Goal: Task Accomplishment & Management: Manage account settings

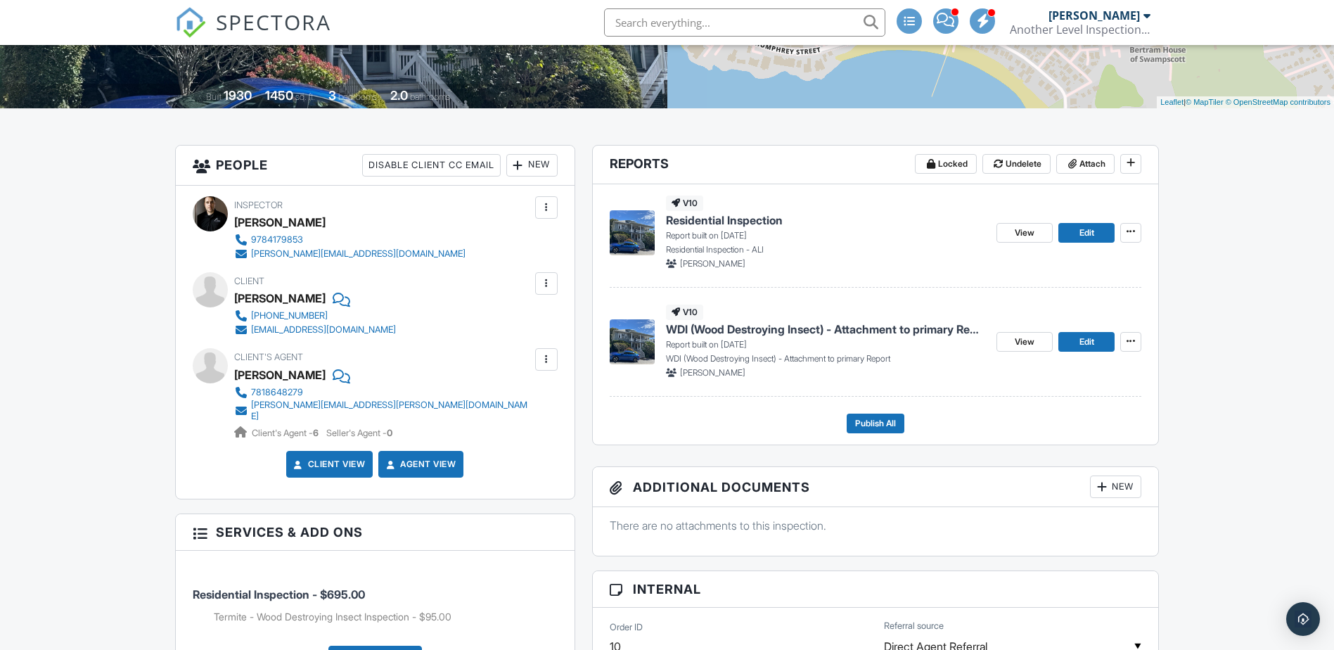
scroll to position [352, 0]
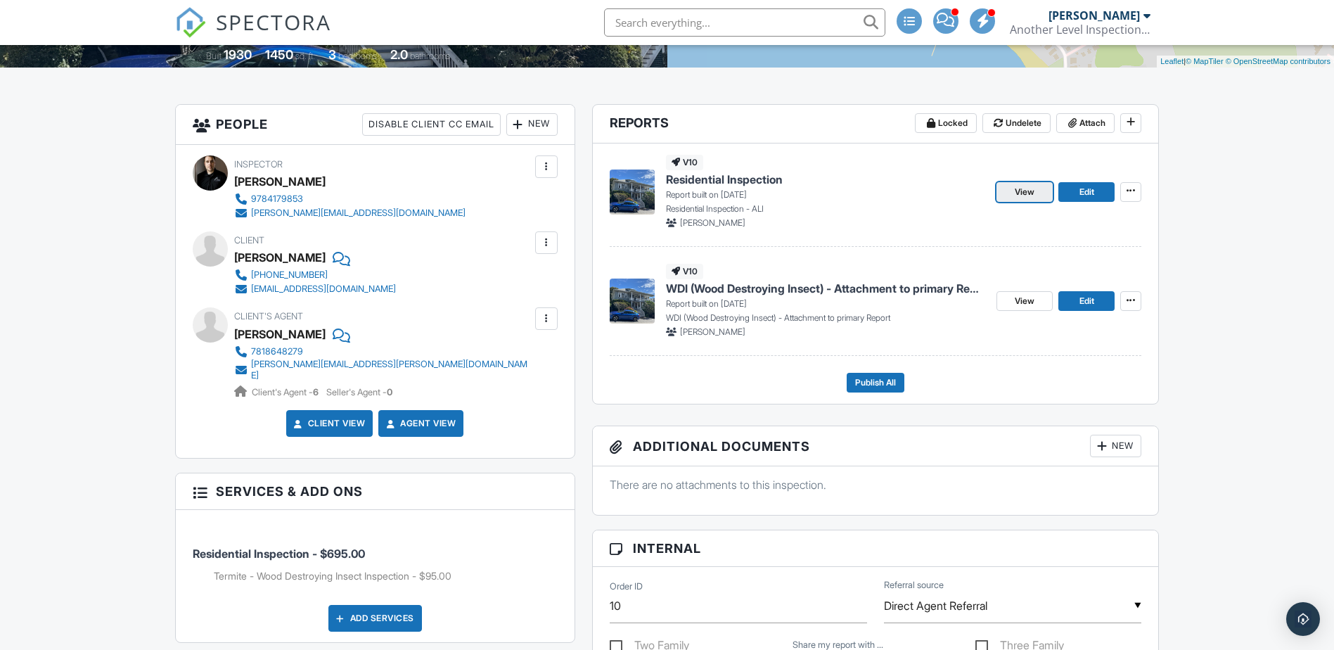
click at [1035, 185] on span "View" at bounding box center [1025, 192] width 20 height 14
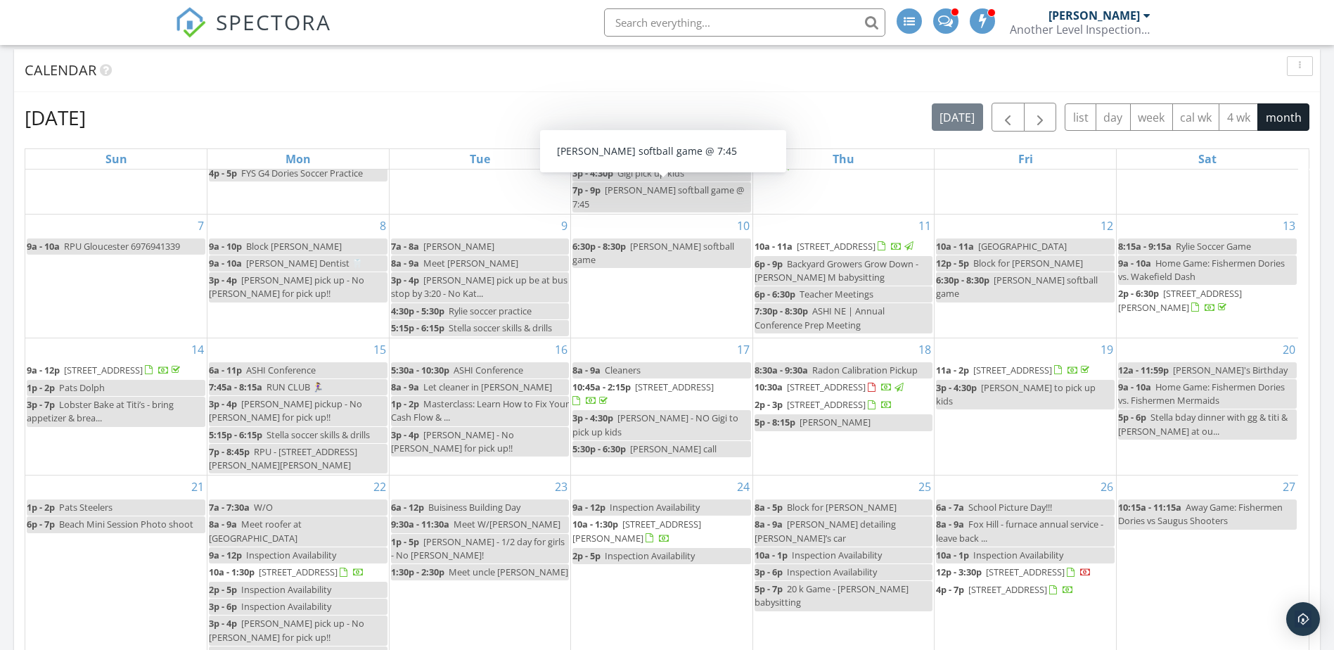
scroll to position [633, 0]
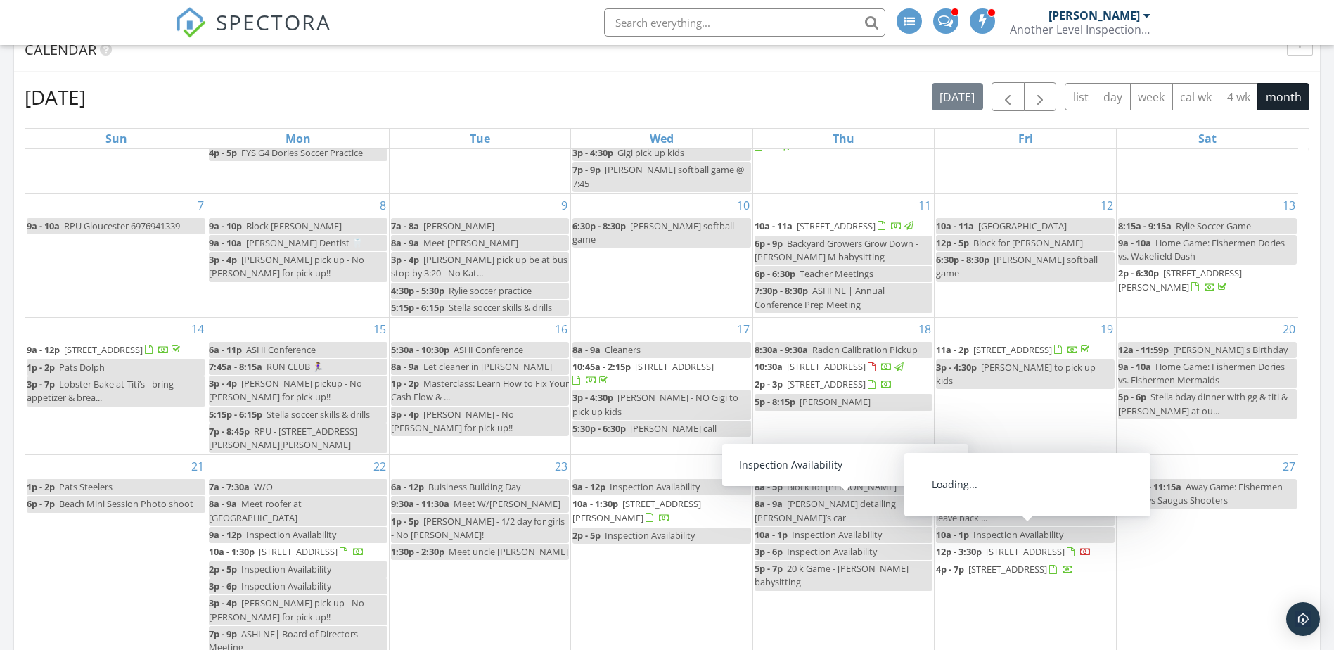
click at [993, 547] on span "13 Cedar Hill Terrace, Swampscott 01907" at bounding box center [1025, 551] width 79 height 13
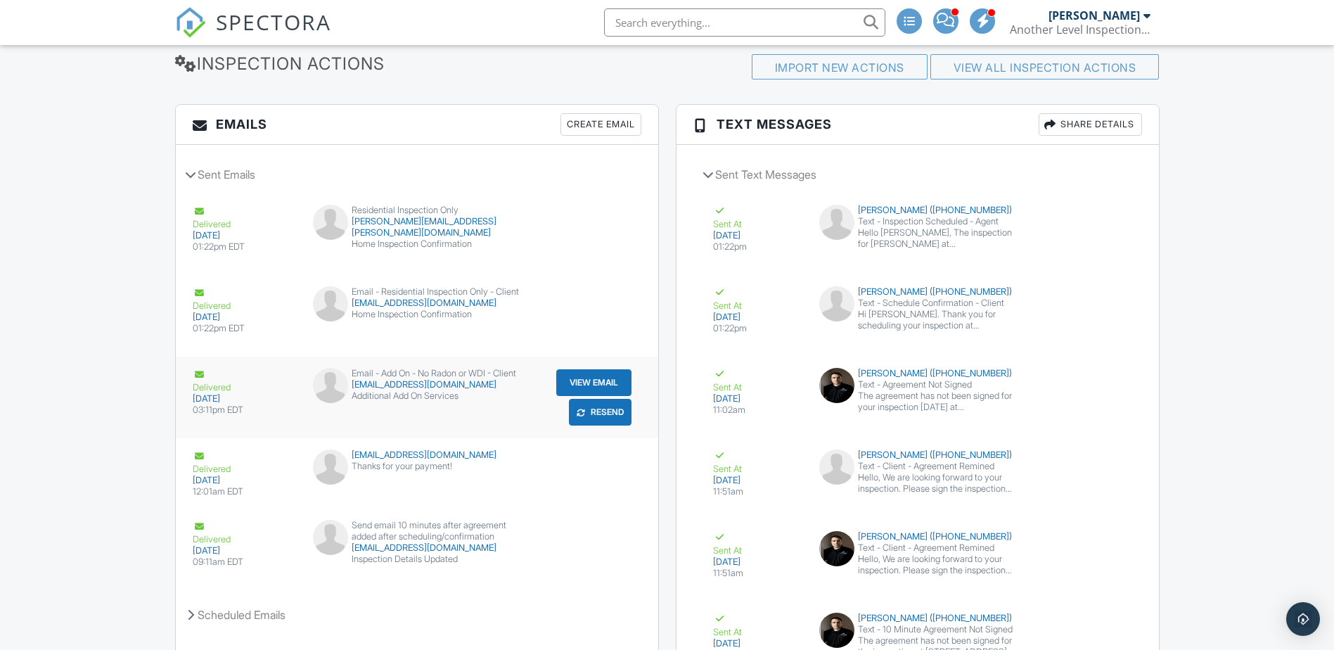
scroll to position [2151, 0]
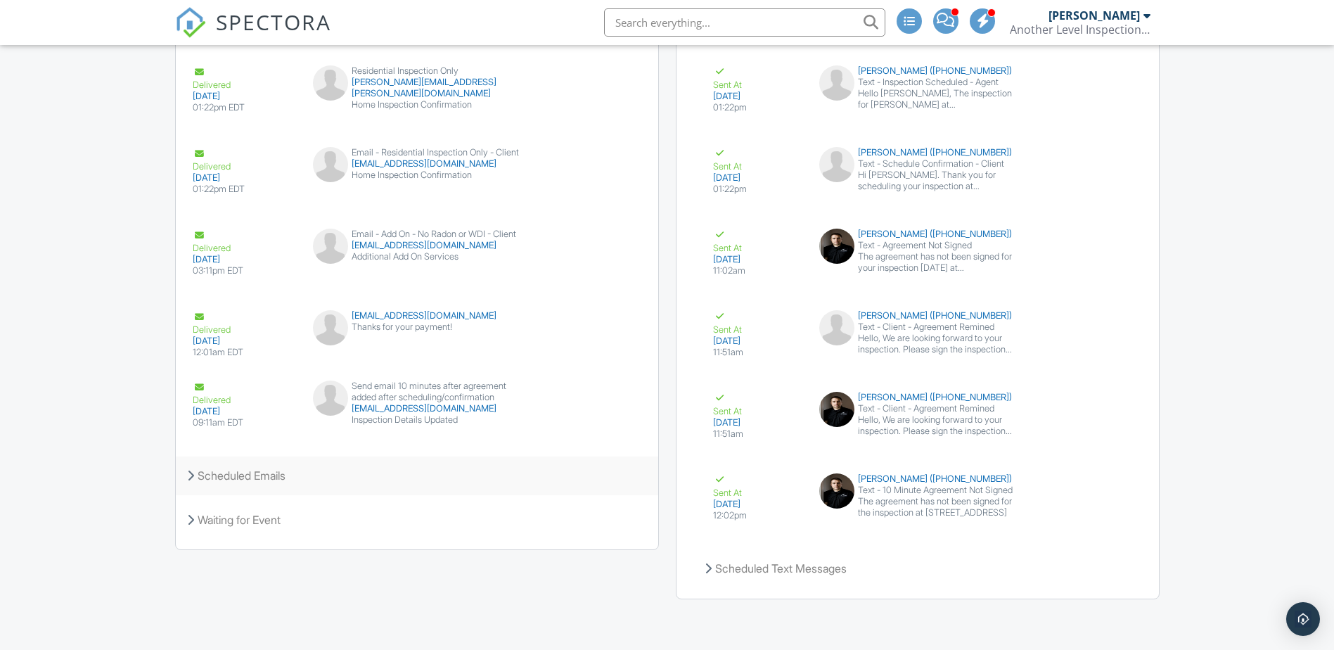
click at [197, 473] on div "Scheduled Emails" at bounding box center [417, 476] width 483 height 38
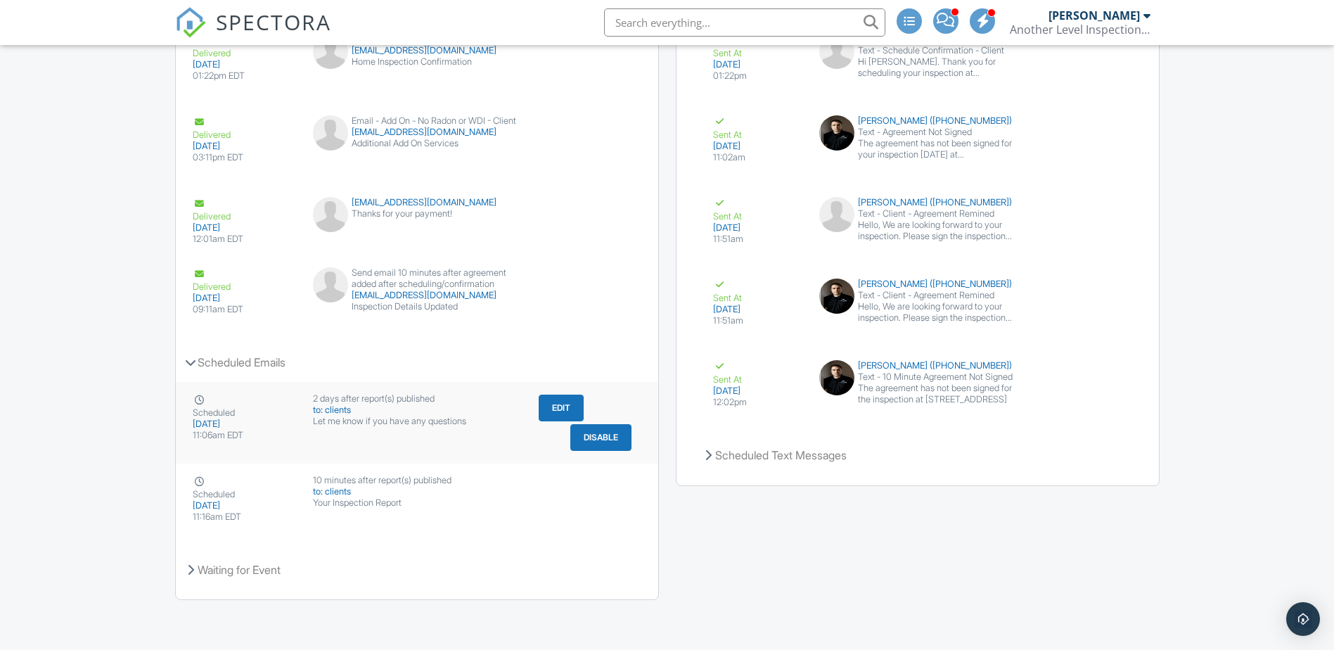
scroll to position [2265, 0]
click at [432, 500] on div "Your Inspection Report" at bounding box center [417, 502] width 208 height 11
click at [938, 20] on span at bounding box center [946, 20] width 18 height 1
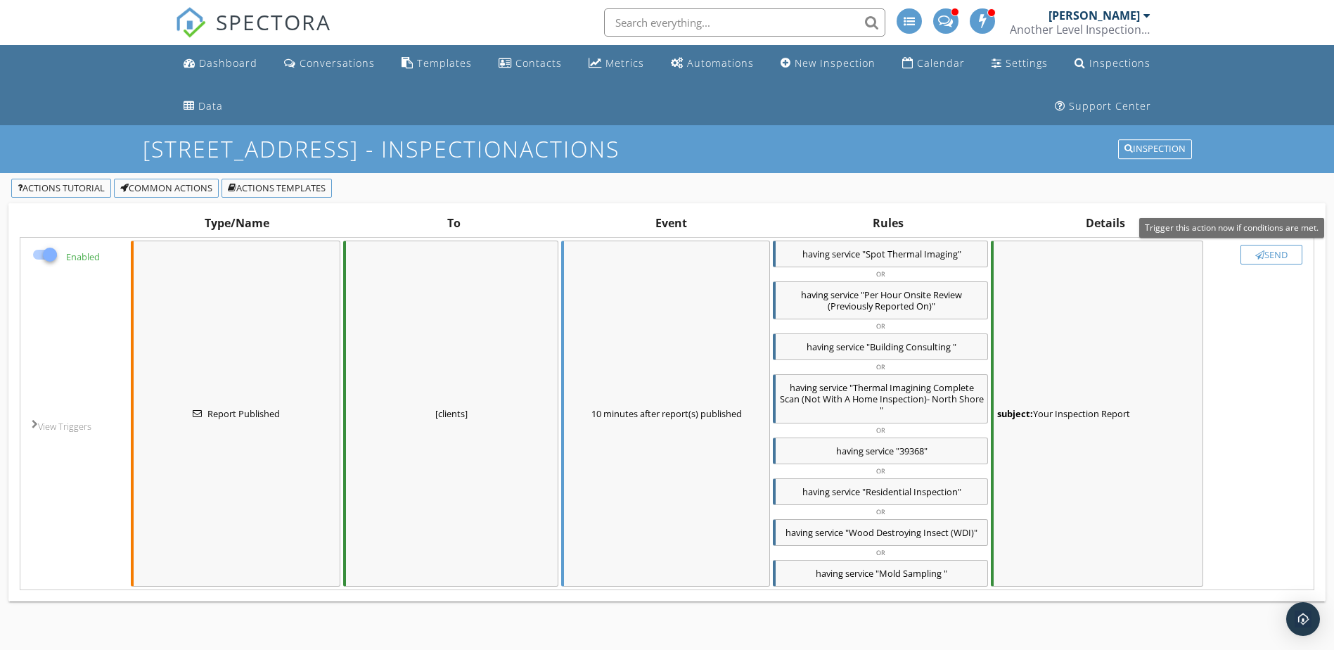
click at [1280, 252] on div "Send" at bounding box center [1271, 254] width 49 height 11
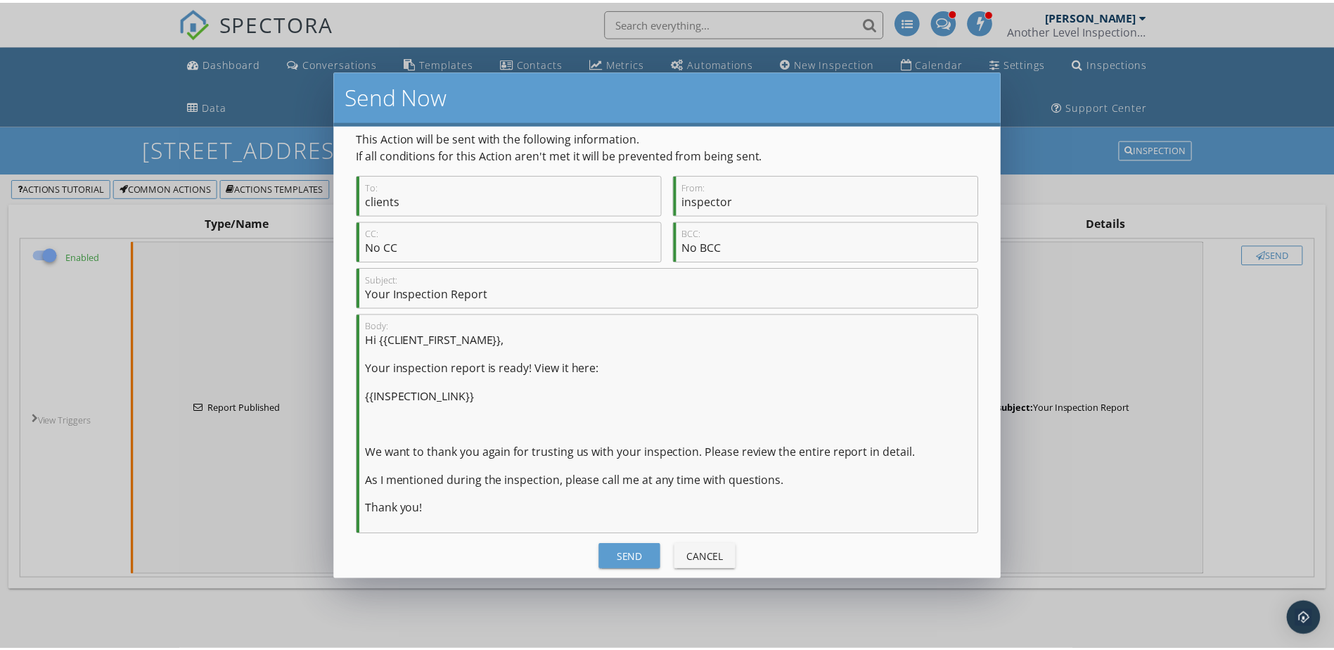
scroll to position [23, 0]
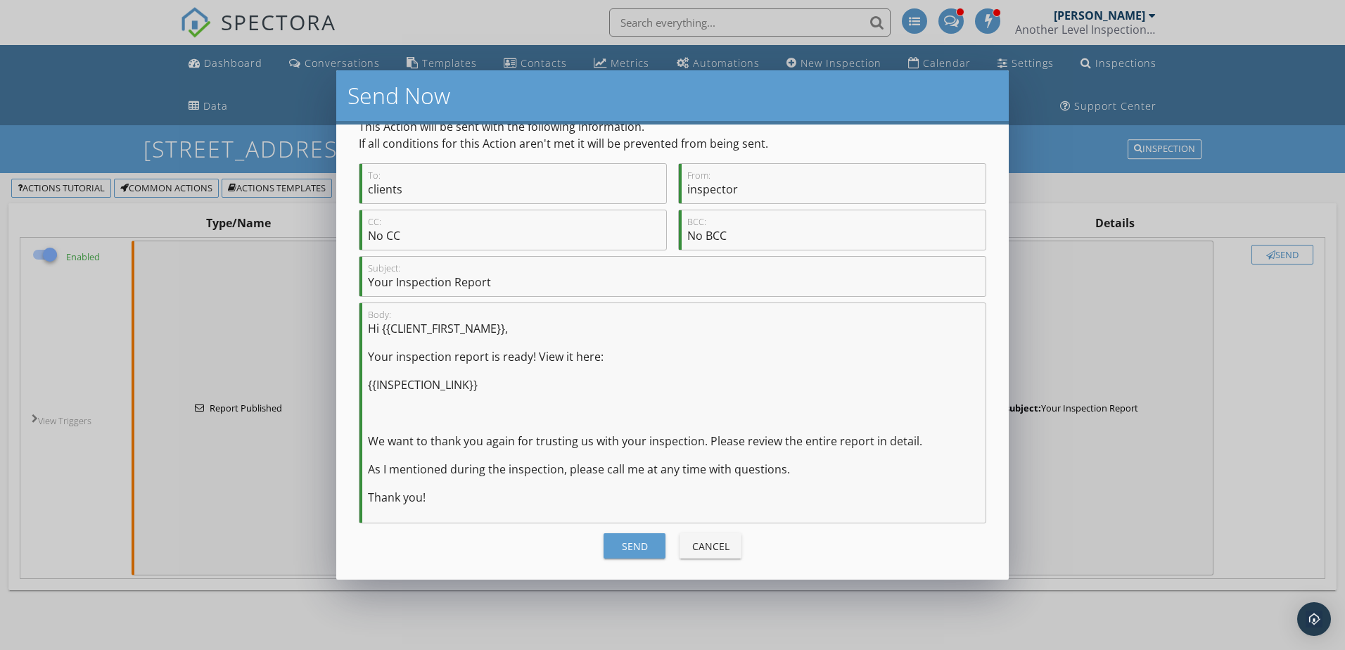
click at [615, 547] on div "Send" at bounding box center [634, 546] width 39 height 15
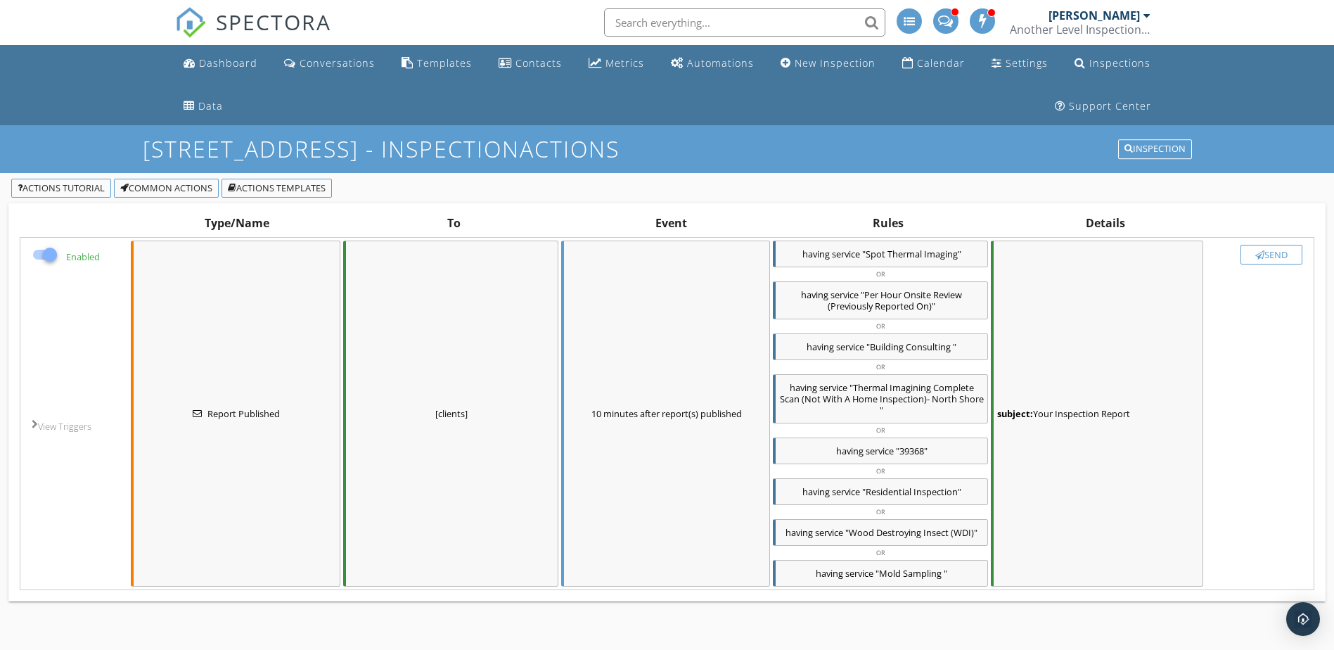
checkbox input "false"
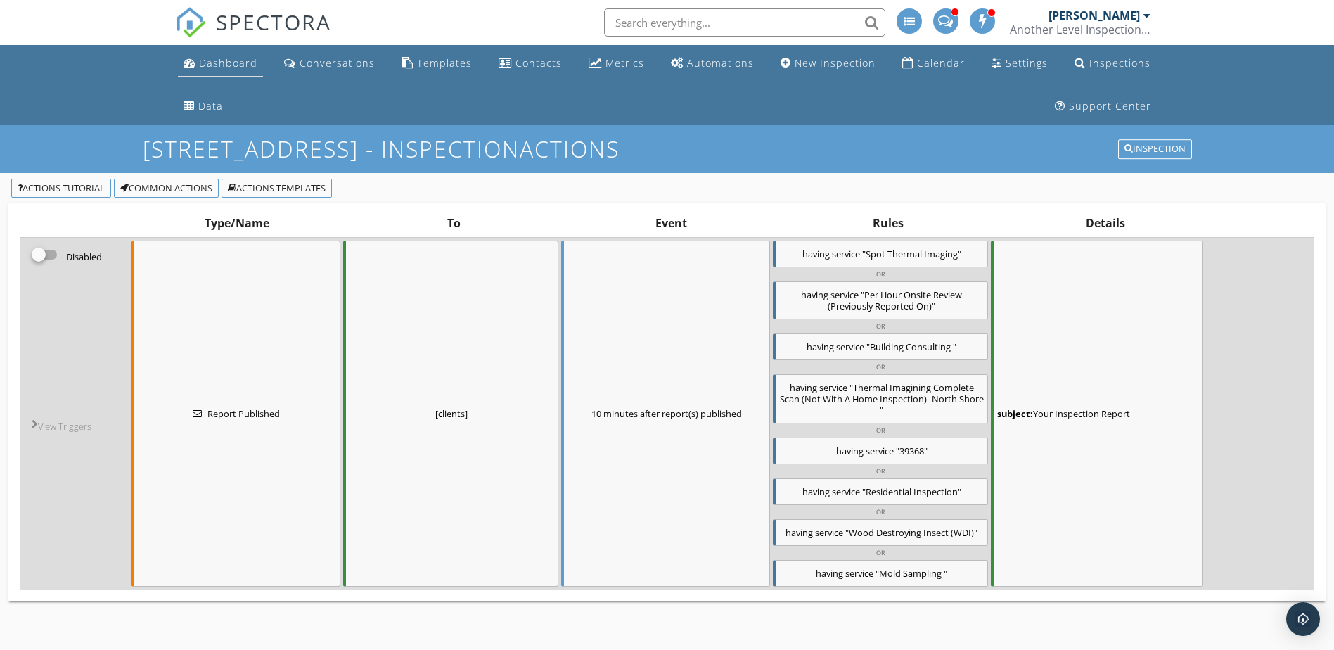
click at [222, 62] on div "Dashboard" at bounding box center [228, 62] width 58 height 13
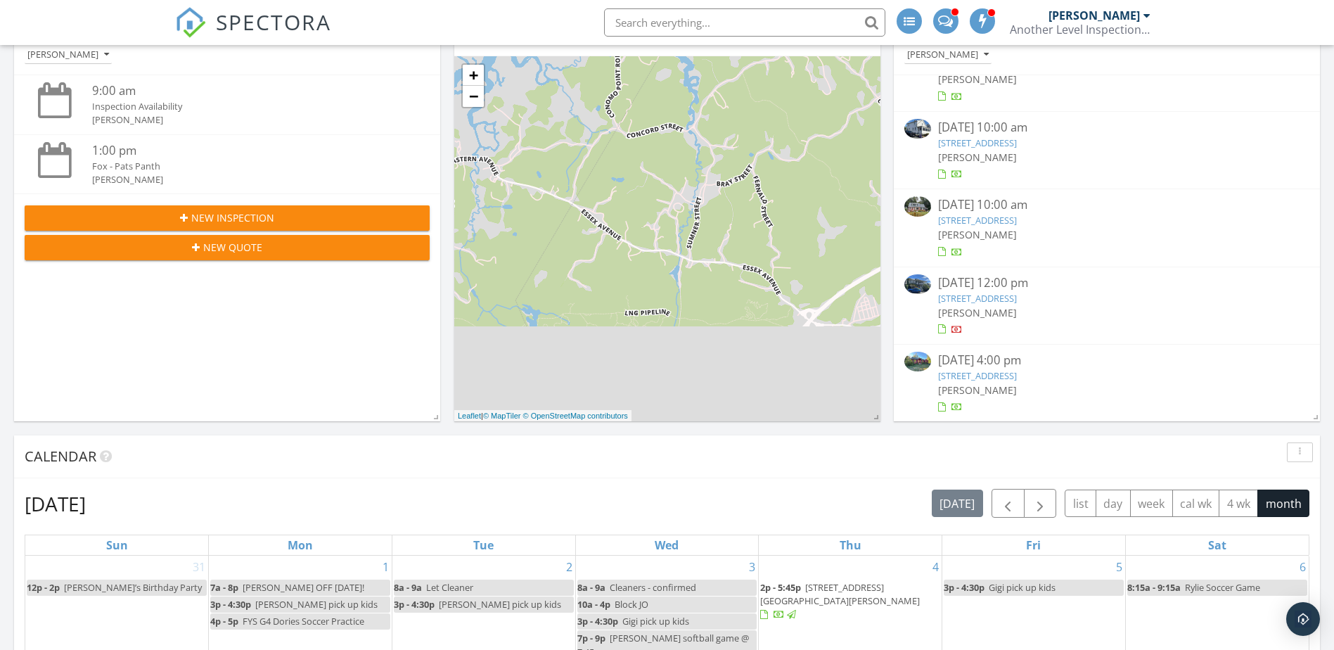
scroll to position [281, 0]
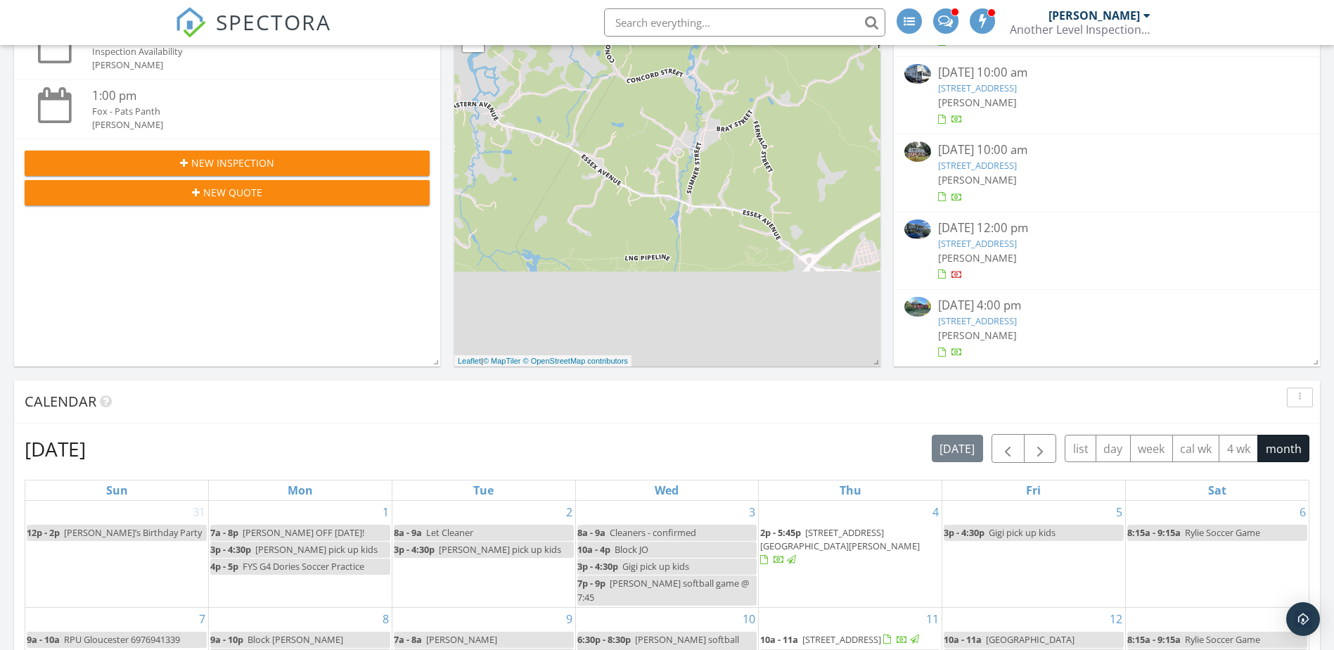
click at [986, 237] on link "[STREET_ADDRESS]" at bounding box center [977, 243] width 79 height 13
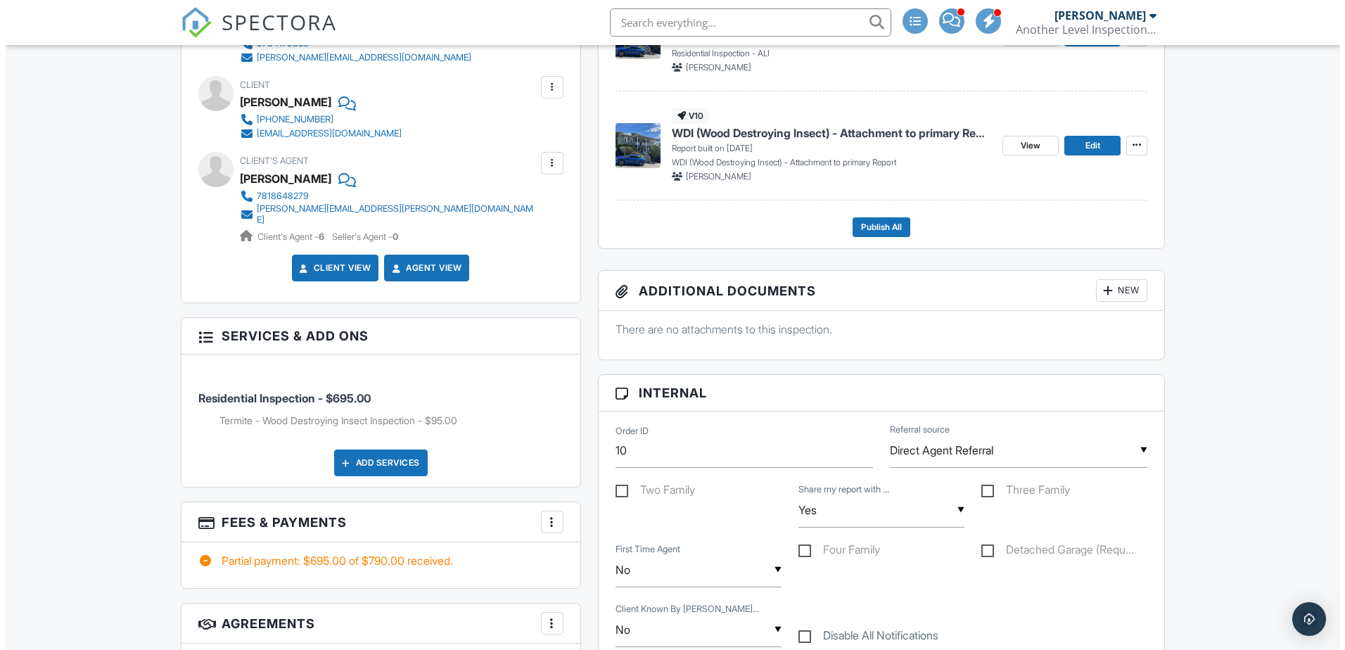
scroll to position [355, 0]
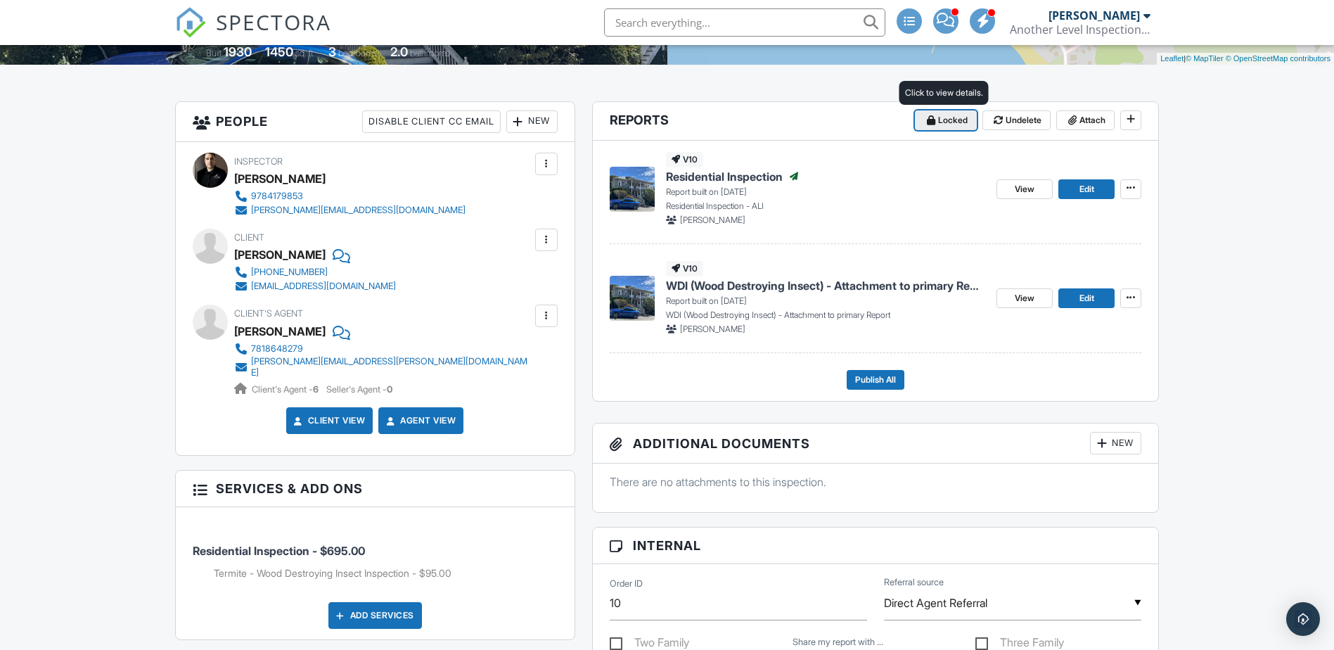
click at [936, 125] on span at bounding box center [931, 120] width 14 height 14
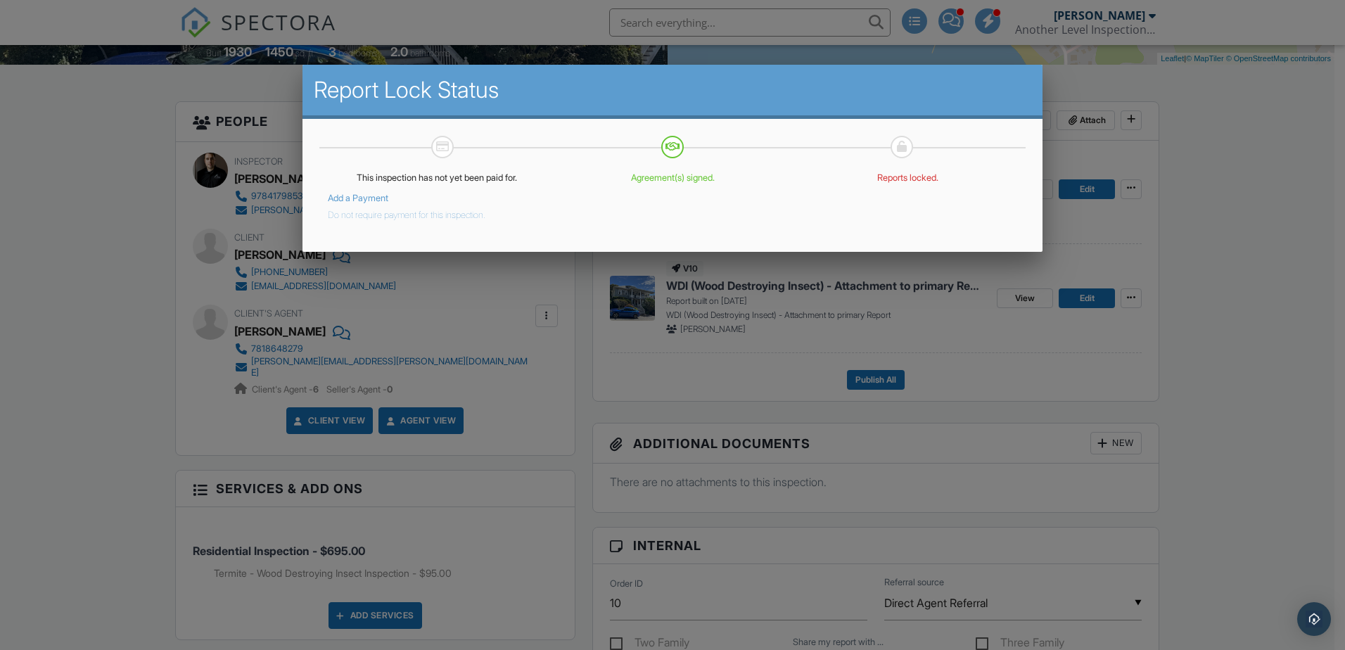
click at [466, 216] on button "Do not require payment for this inspection." at bounding box center [407, 212] width 158 height 17
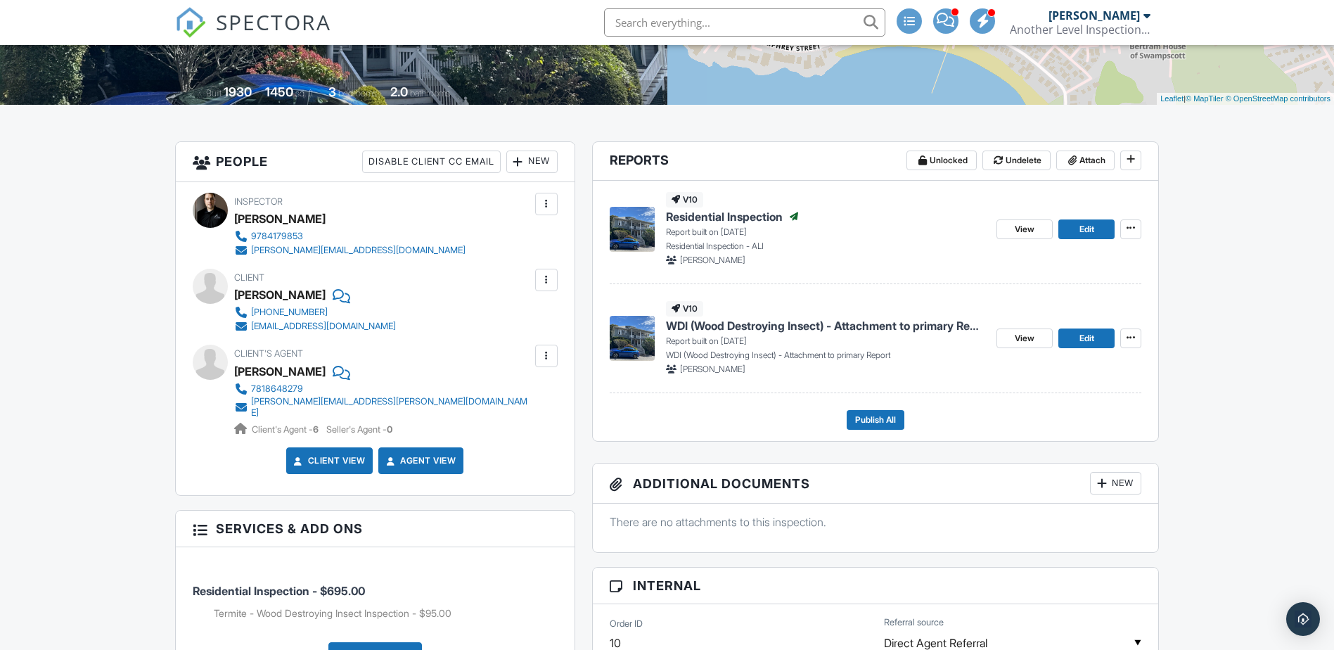
scroll to position [284, 0]
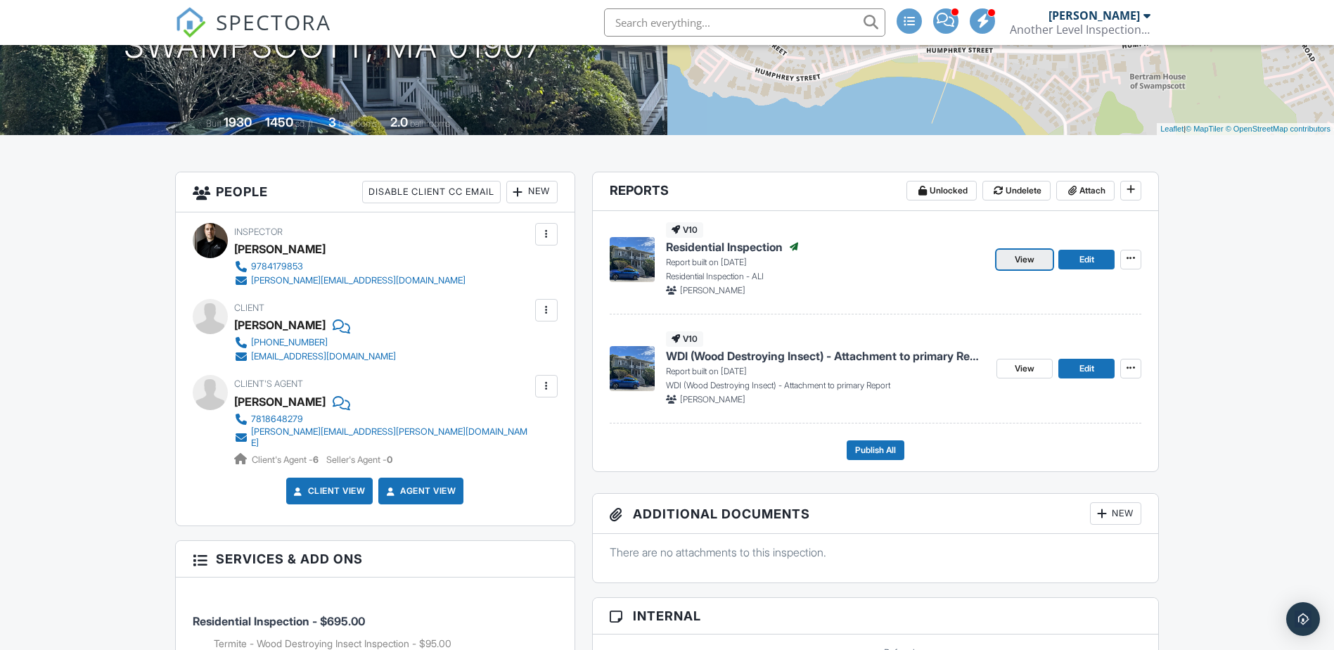
click at [1031, 263] on span "View" at bounding box center [1025, 260] width 20 height 14
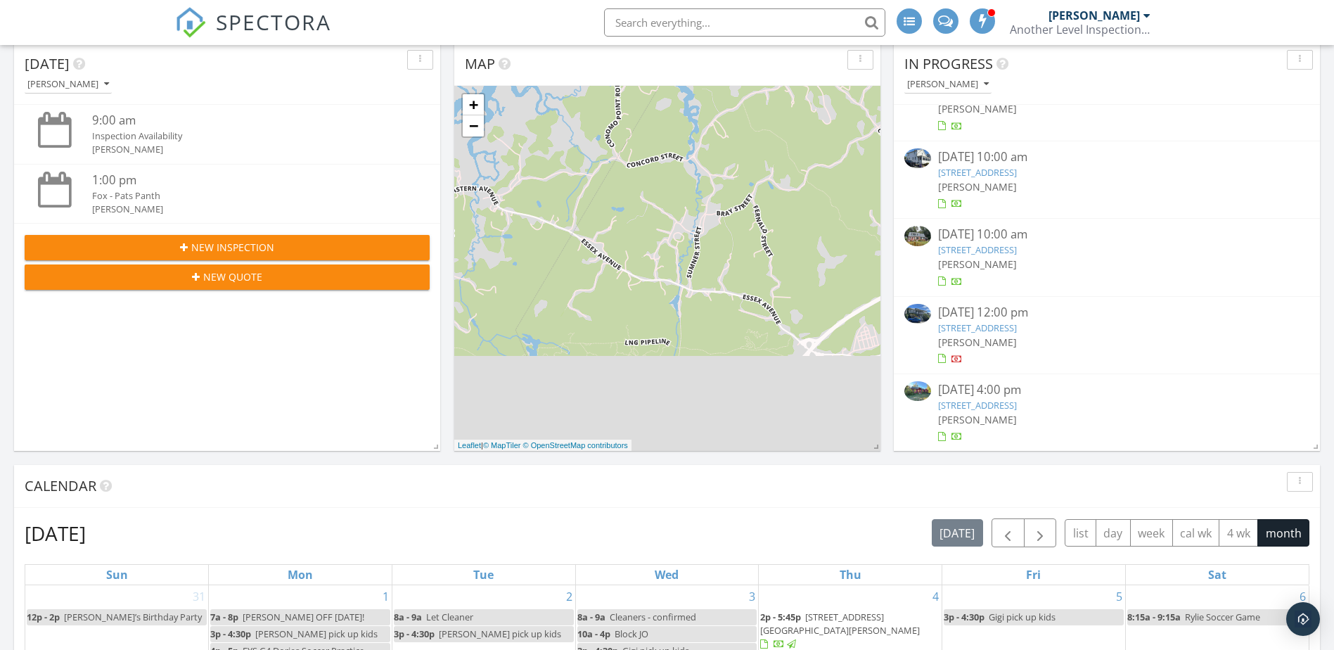
scroll to position [211, 0]
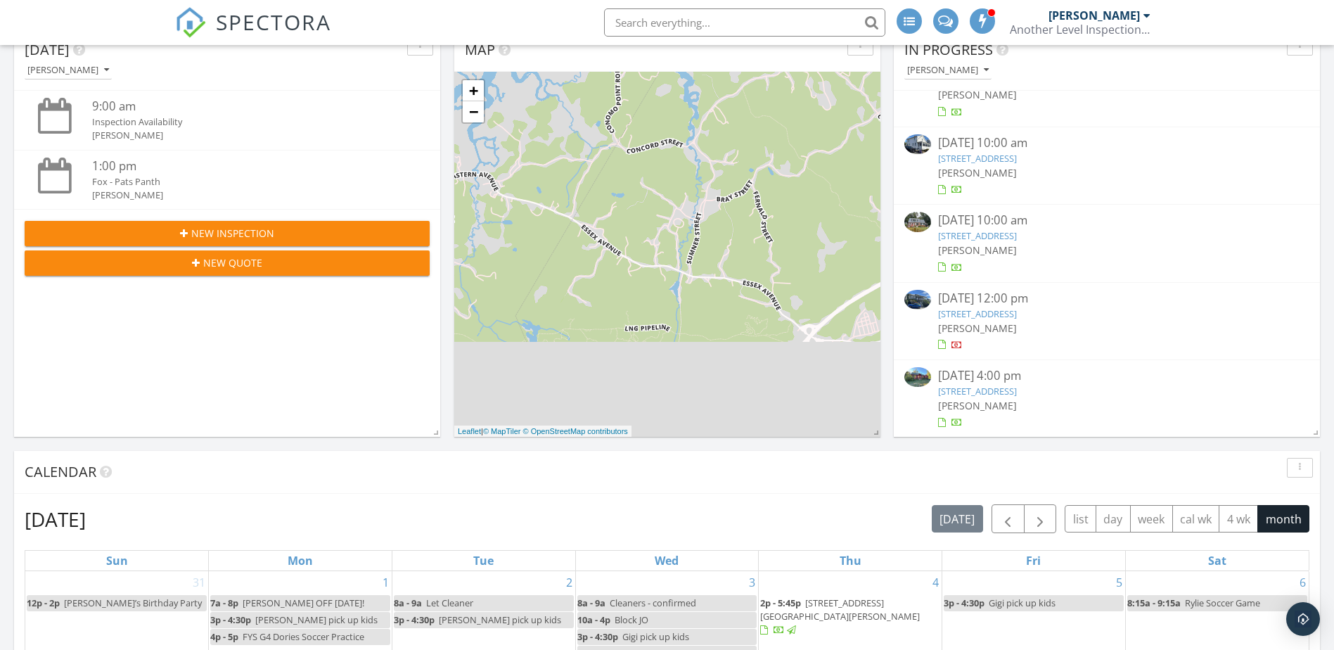
click at [1004, 326] on span "[PERSON_NAME]" at bounding box center [977, 327] width 79 height 13
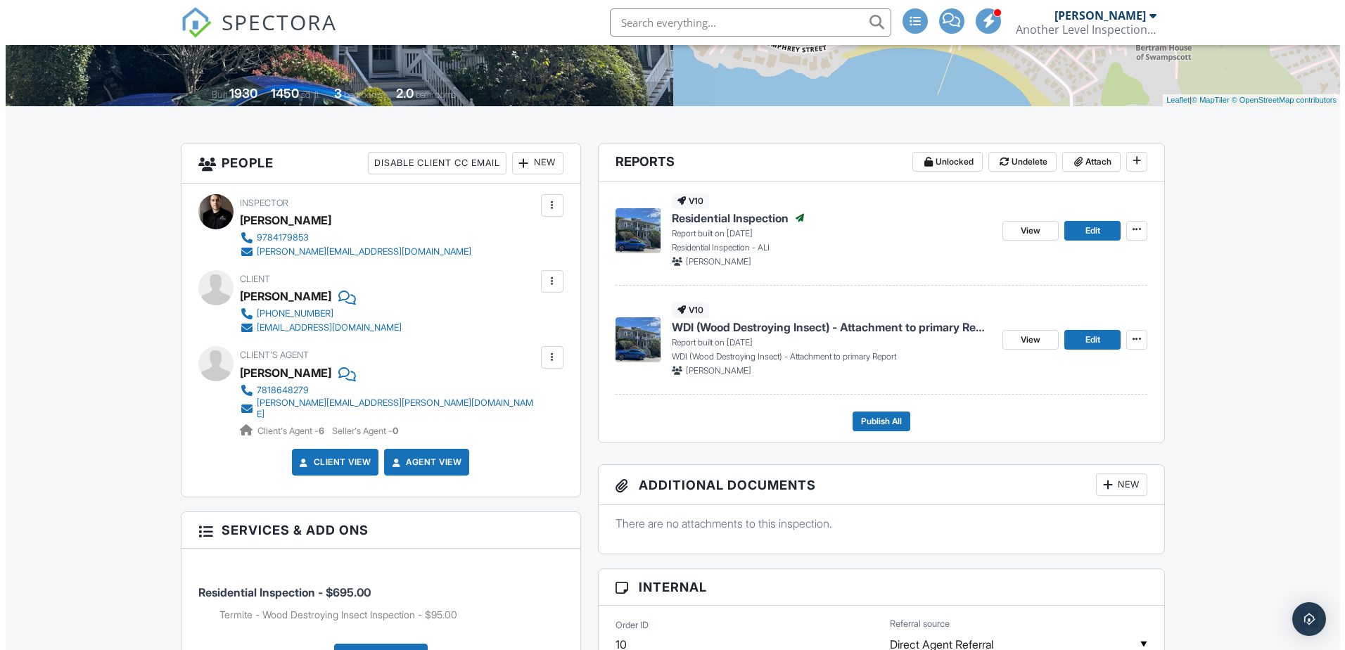
scroll to position [284, 0]
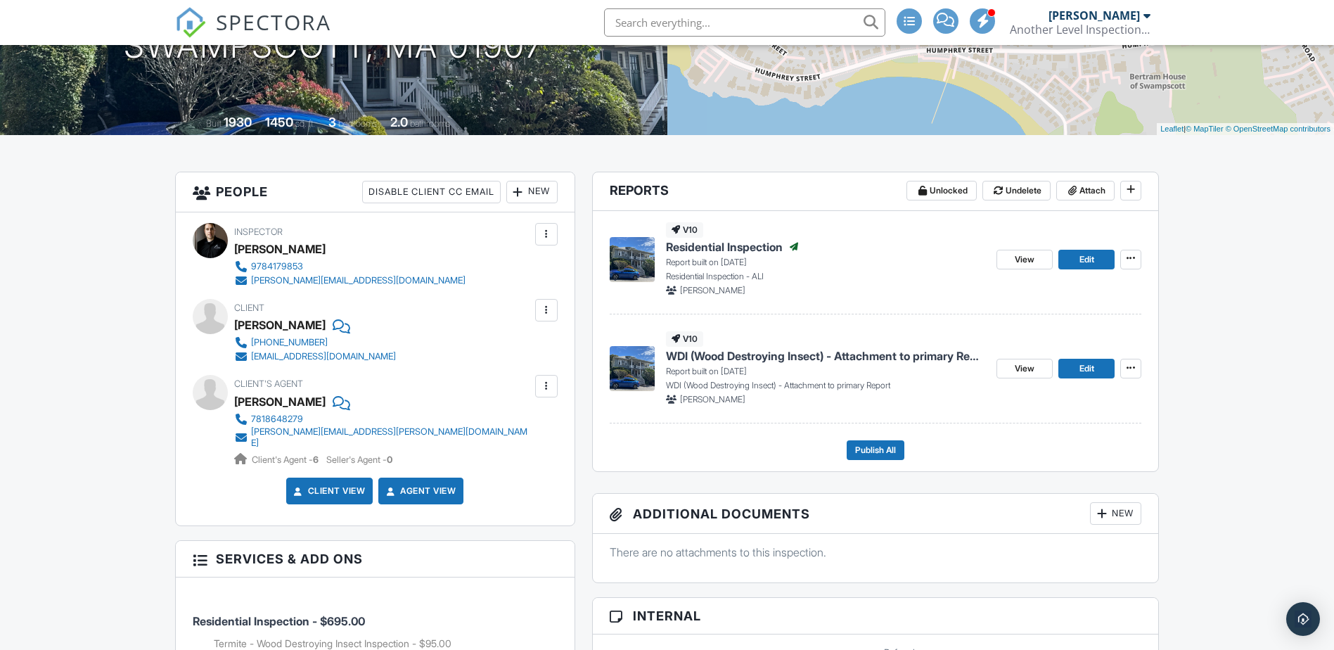
click at [556, 309] on div at bounding box center [546, 310] width 23 height 23
click at [543, 343] on li "Edit" at bounding box center [514, 353] width 72 height 35
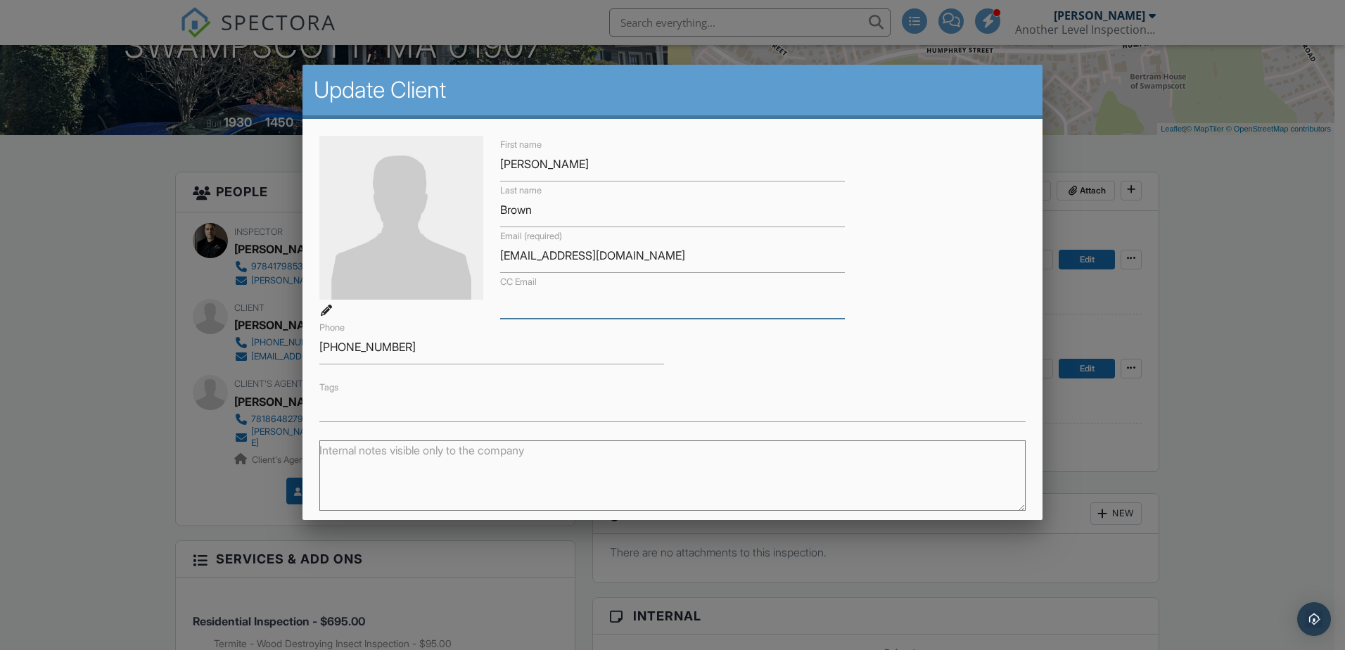
click at [561, 303] on input "CC Email" at bounding box center [672, 301] width 345 height 34
paste input "martLVB@outlook.com"
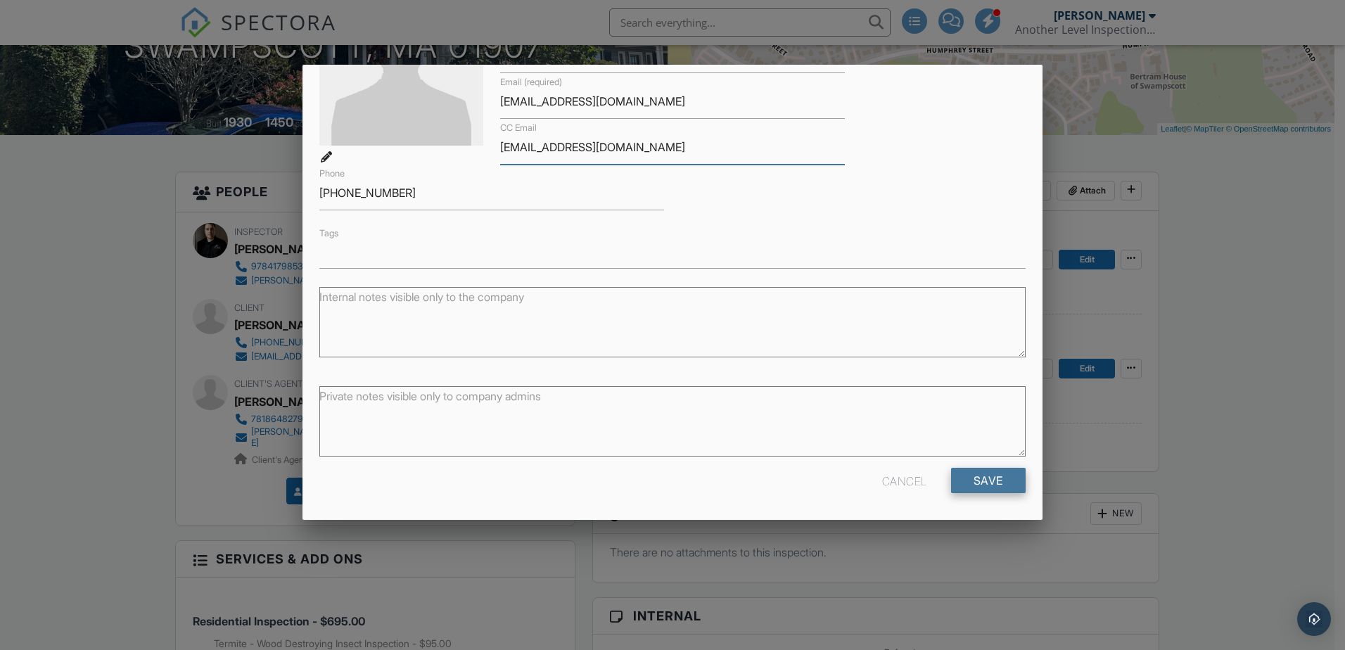
type input "martLVB@outlook.com"
click at [962, 479] on input "Save" at bounding box center [988, 480] width 75 height 25
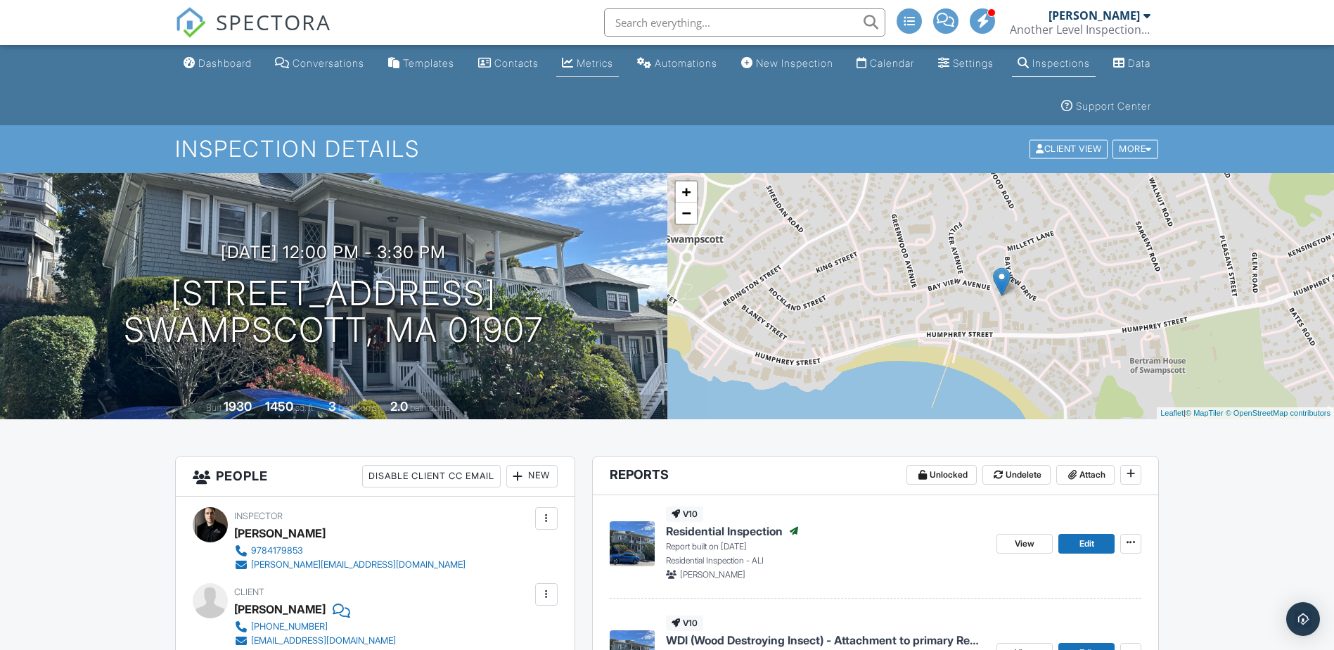
click at [613, 58] on div "Metrics" at bounding box center [595, 63] width 37 height 12
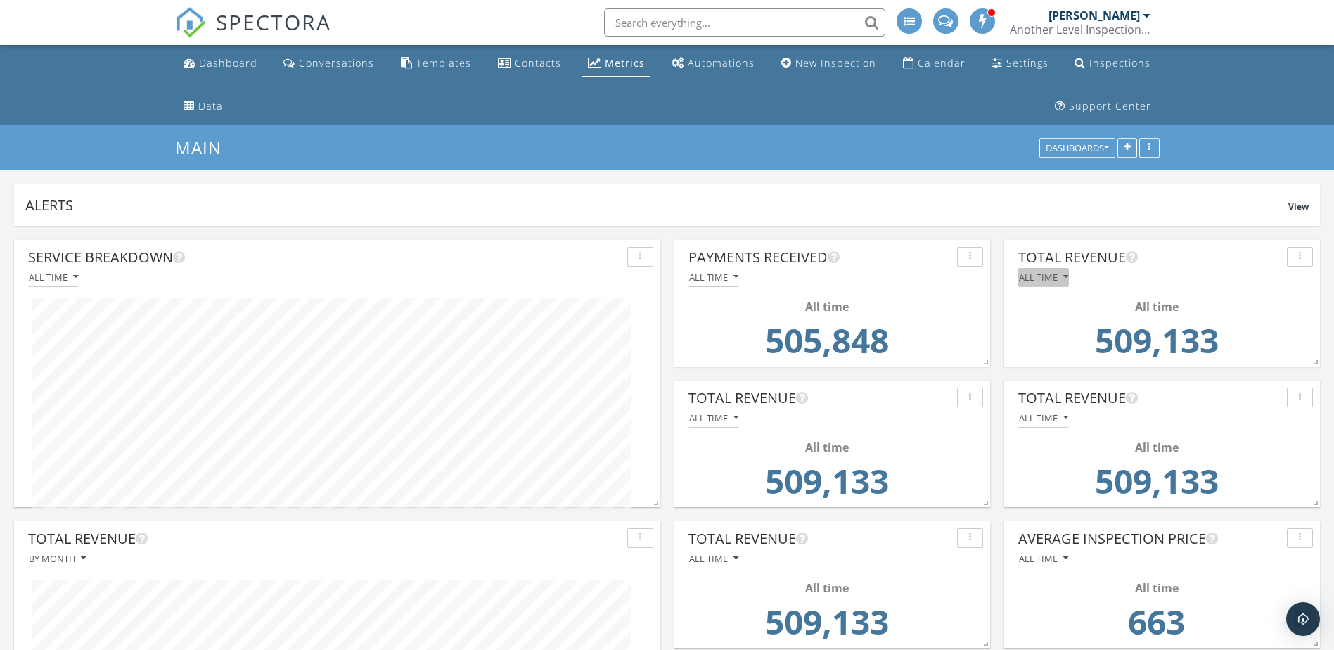
click at [1058, 281] on div "All time" at bounding box center [1043, 277] width 49 height 10
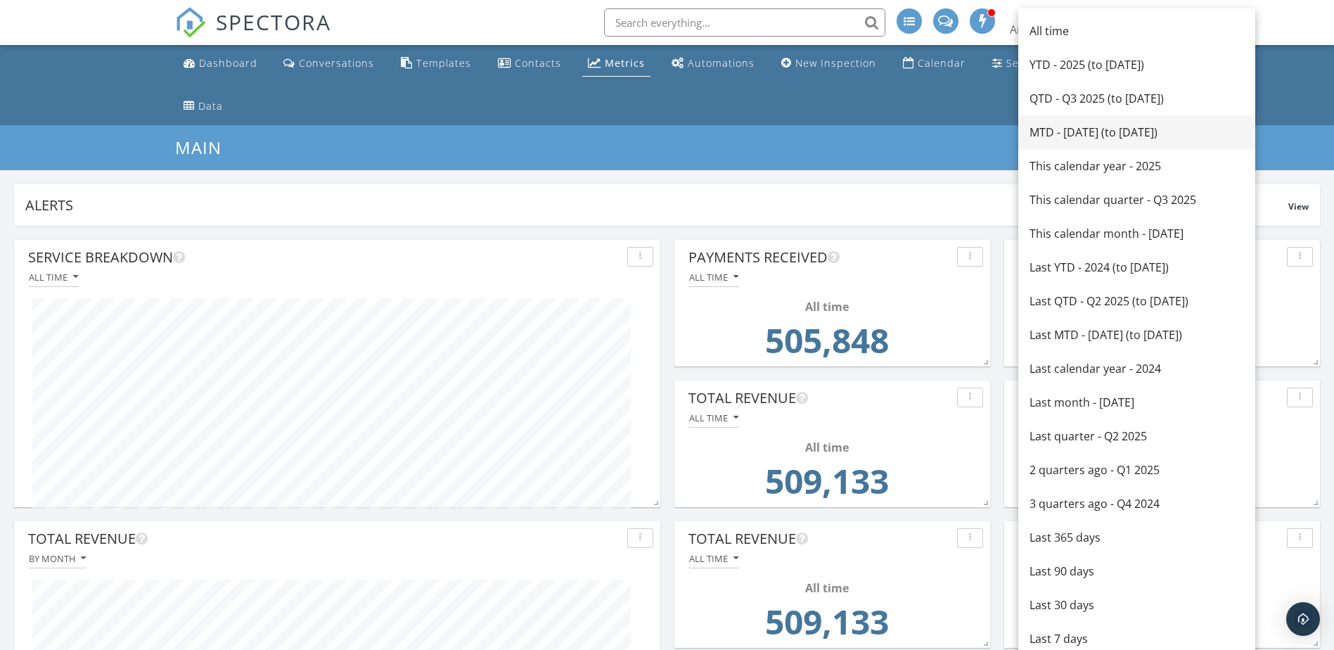
click at [1059, 132] on div "MTD - September 2025 (to Sep 28th)" at bounding box center [1137, 132] width 215 height 17
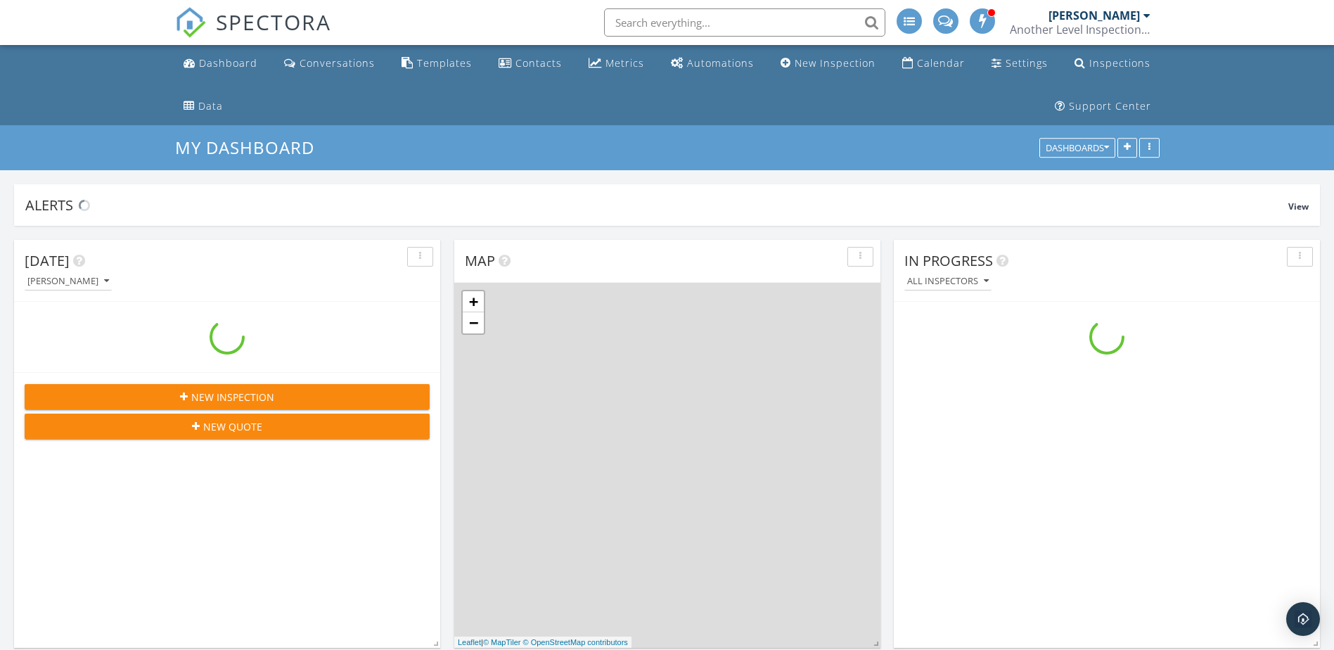
scroll to position [1443, 1356]
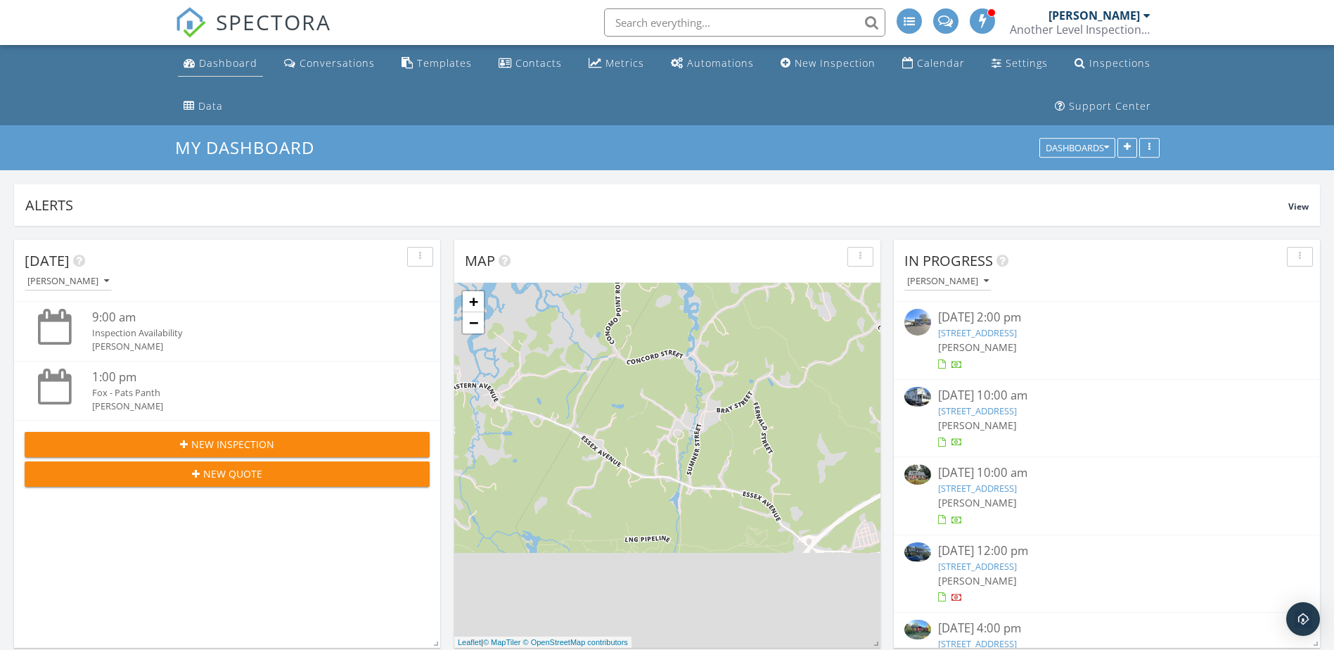
click at [238, 57] on div "Dashboard" at bounding box center [228, 62] width 58 height 13
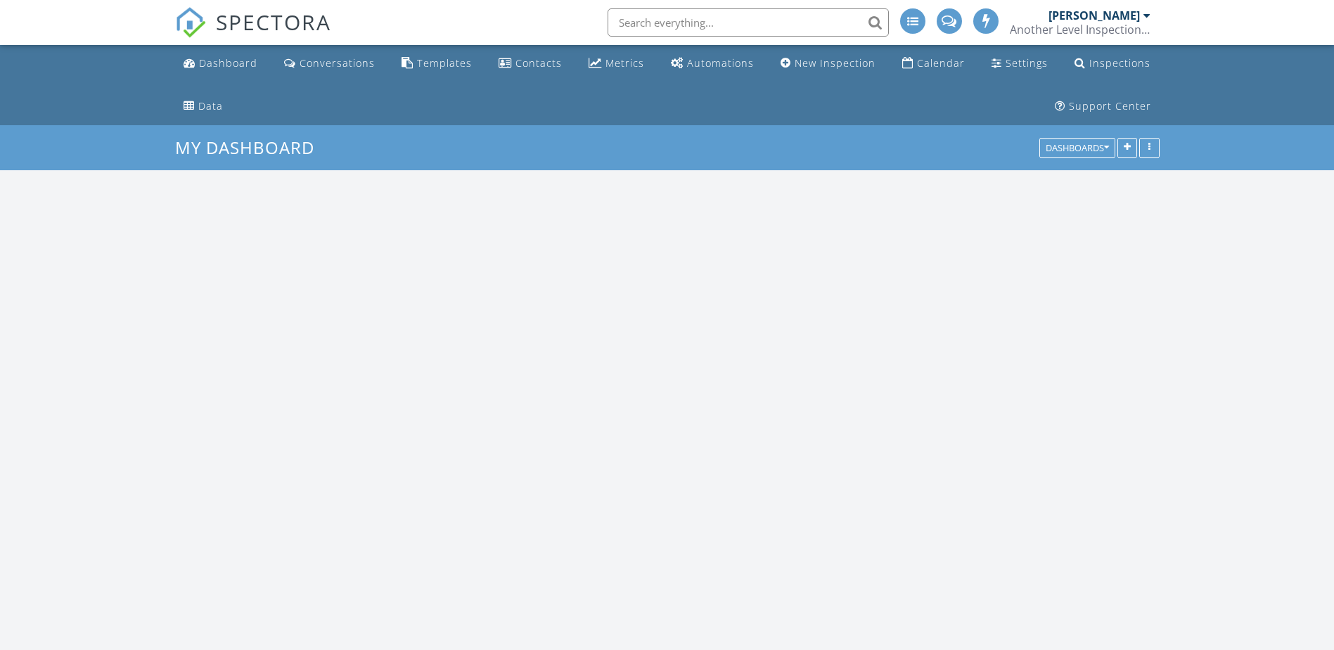
scroll to position [1443, 1356]
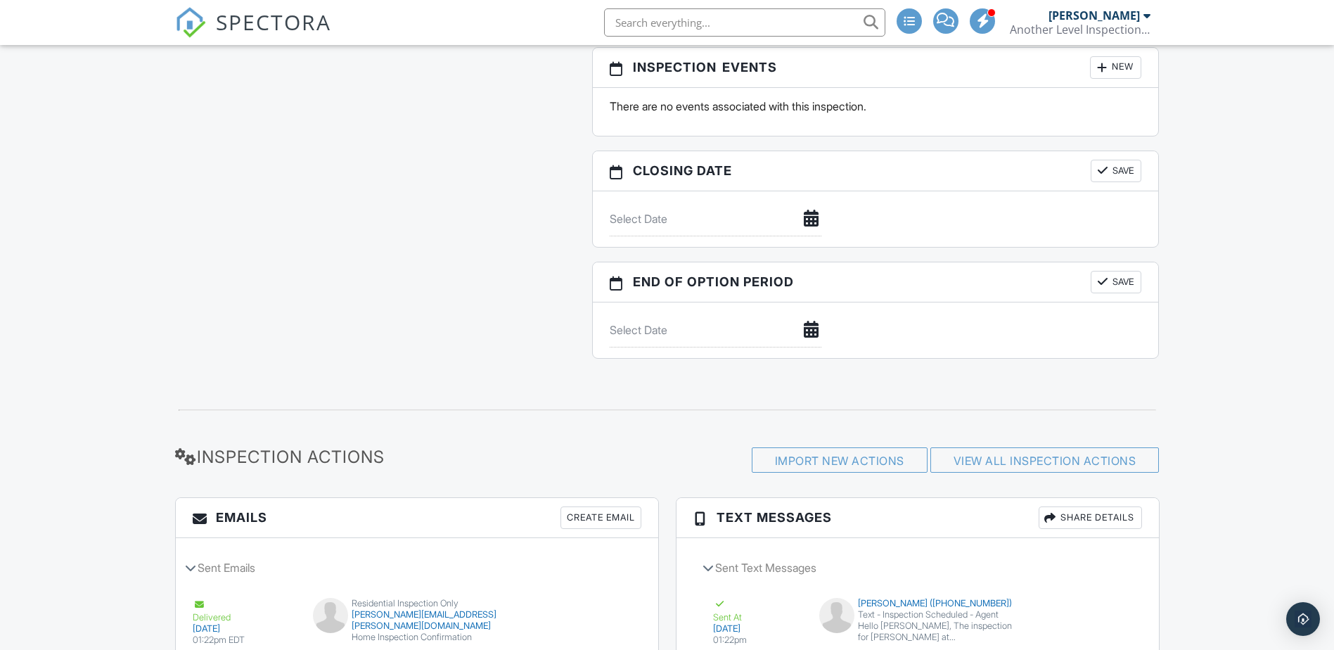
scroll to position [1759, 0]
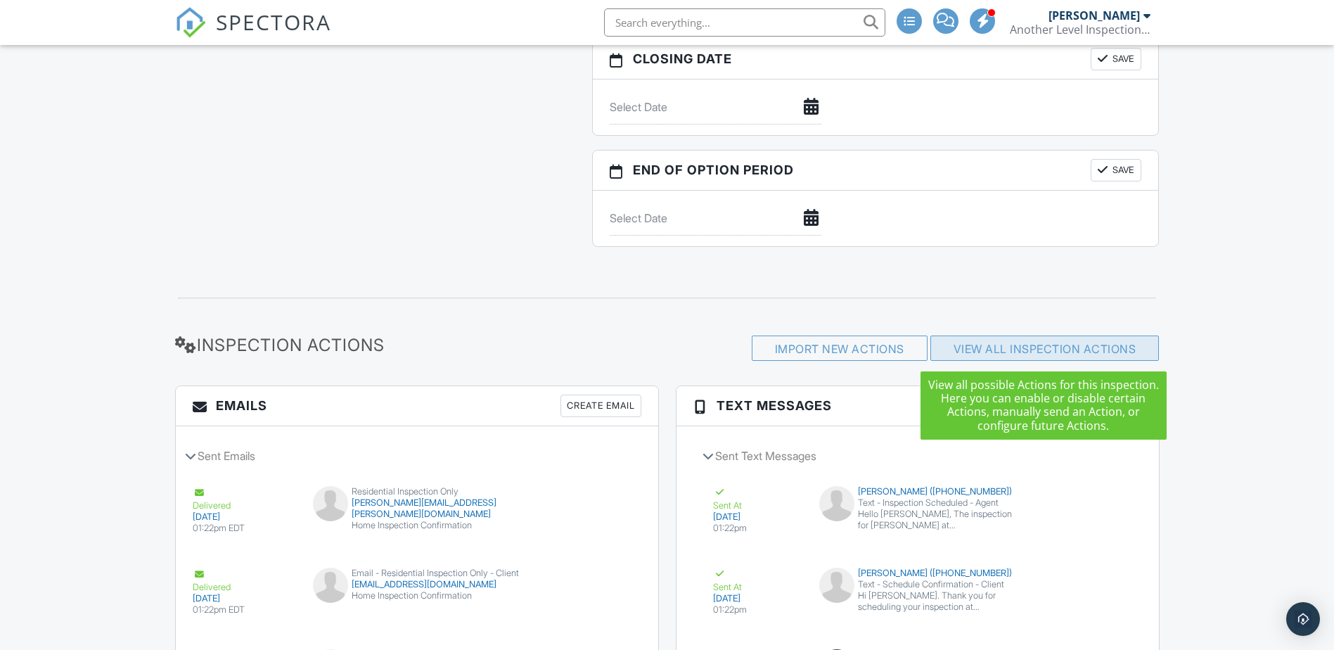
click at [957, 347] on link "View All Inspection Actions" at bounding box center [1045, 349] width 183 height 14
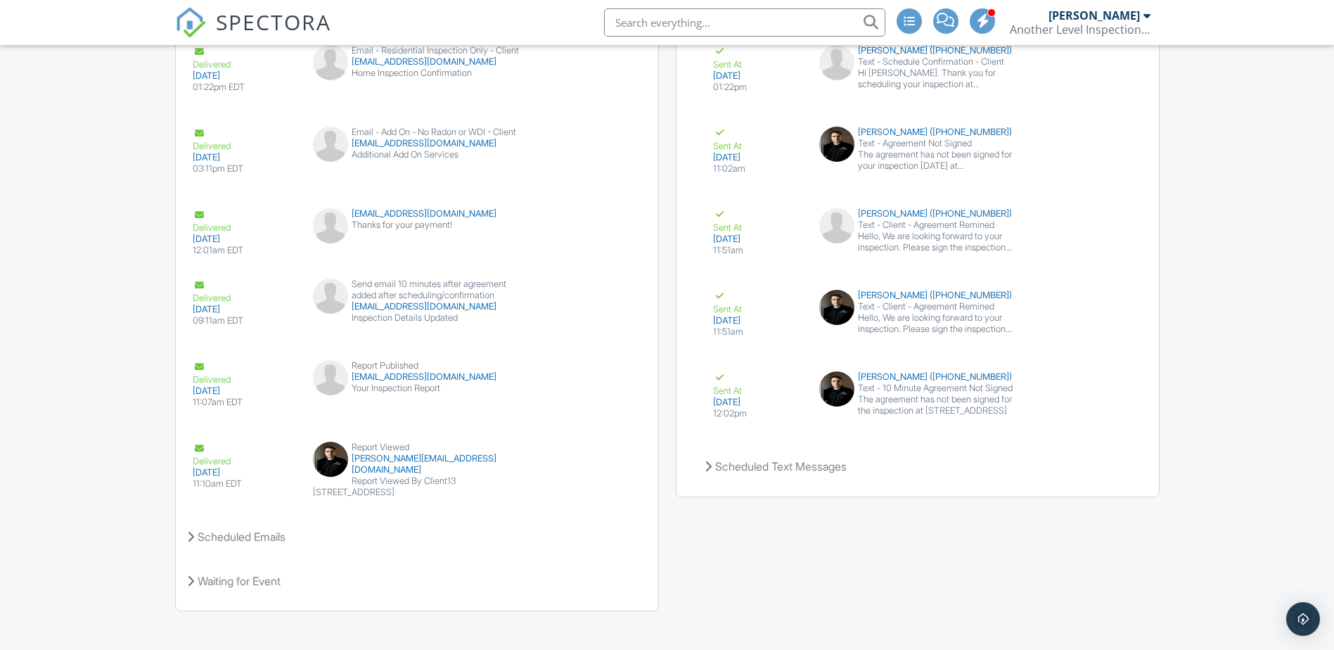
scroll to position [2293, 0]
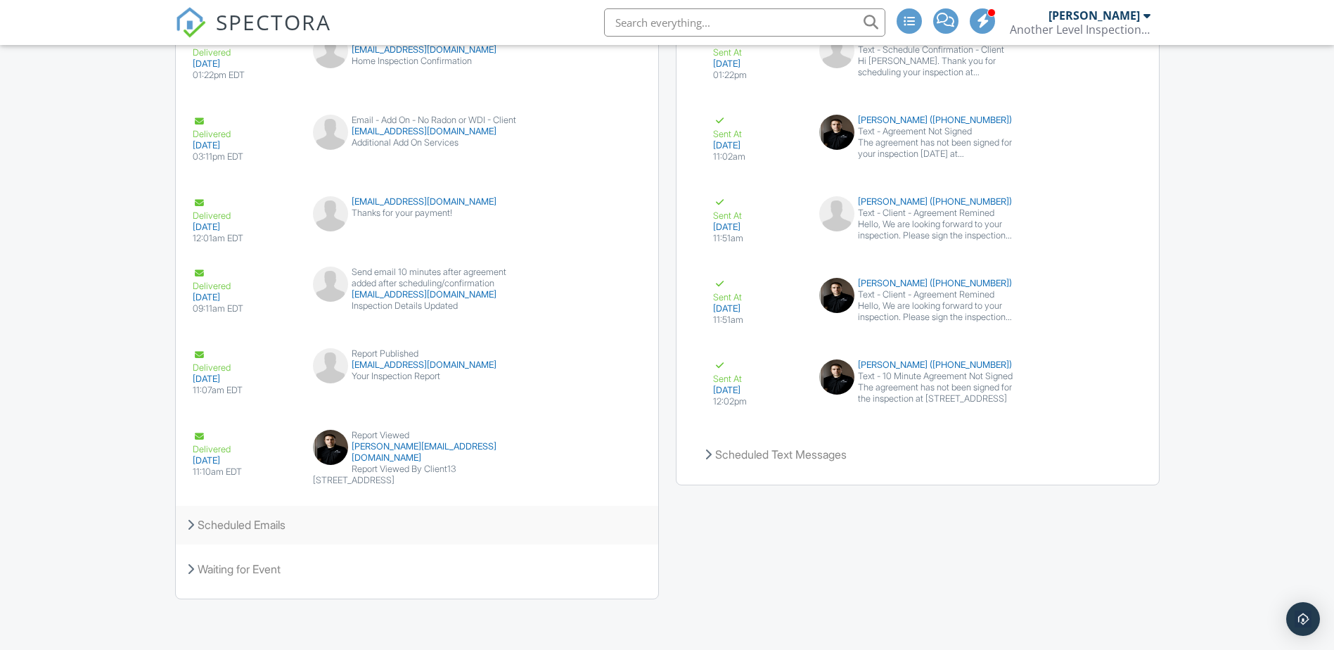
click at [343, 540] on div "Scheduled Emails" at bounding box center [417, 525] width 483 height 38
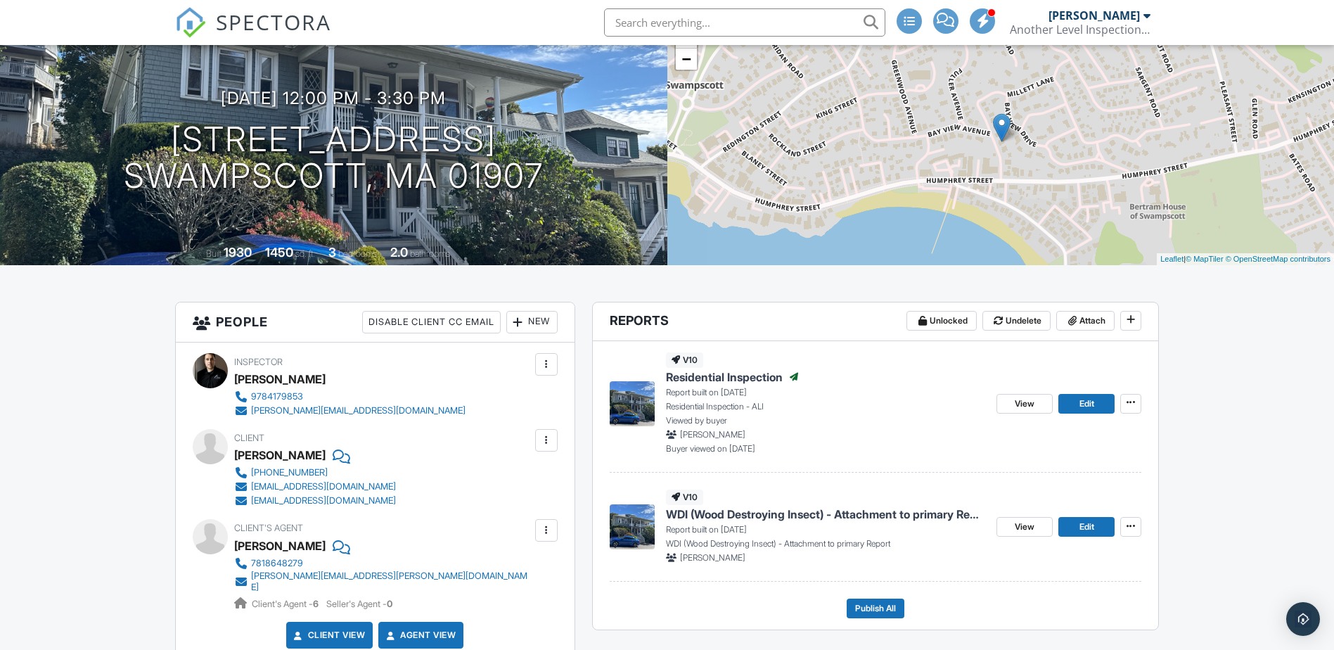
scroll to position [211, 0]
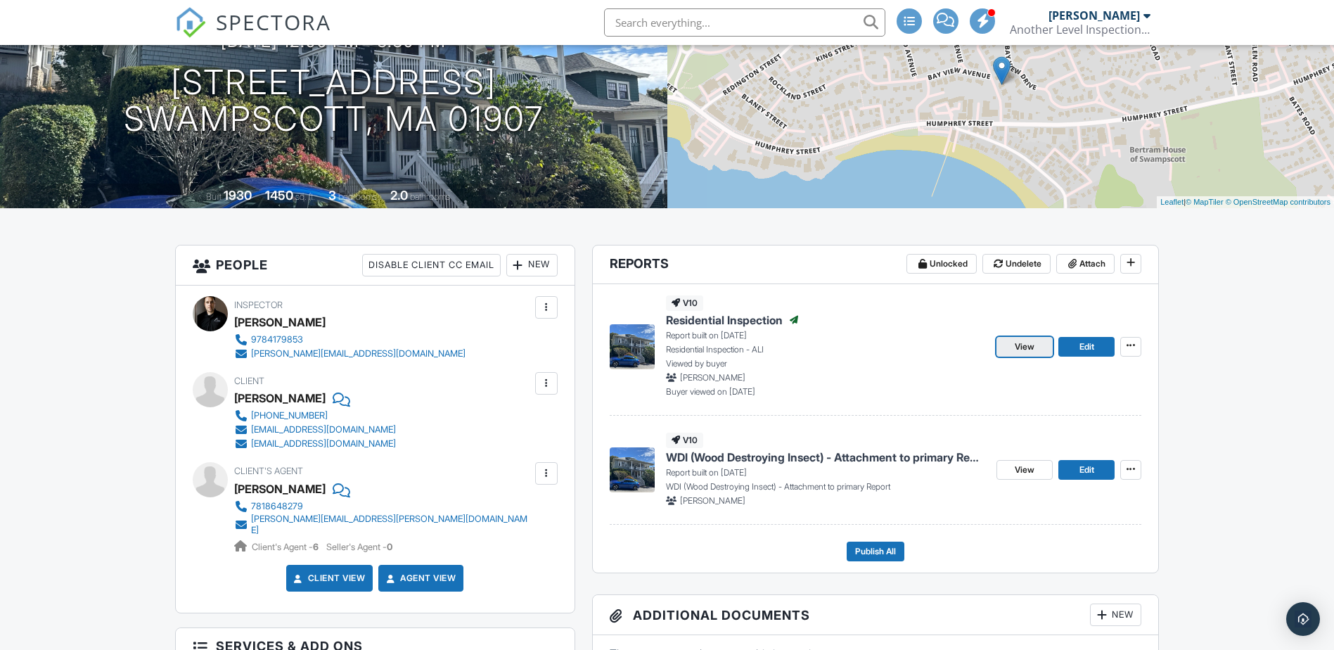
click at [1047, 351] on link "View" at bounding box center [1025, 347] width 56 height 20
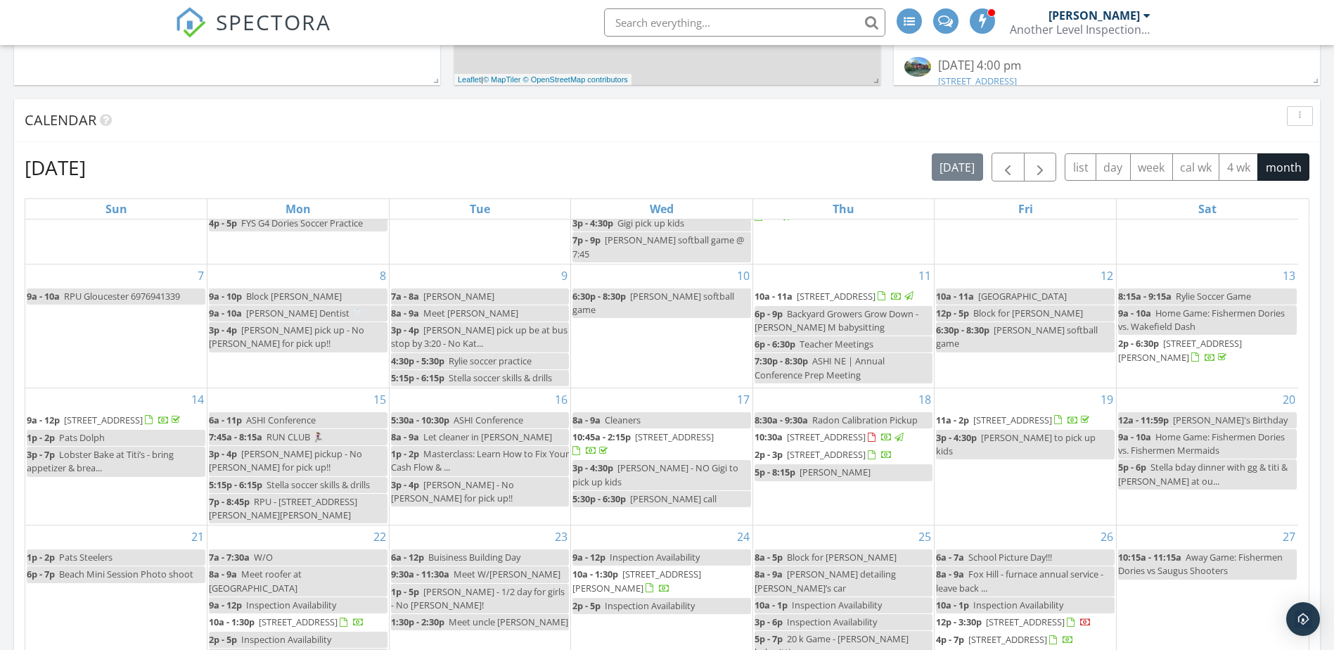
scroll to position [914, 0]
